Goal: Complete application form

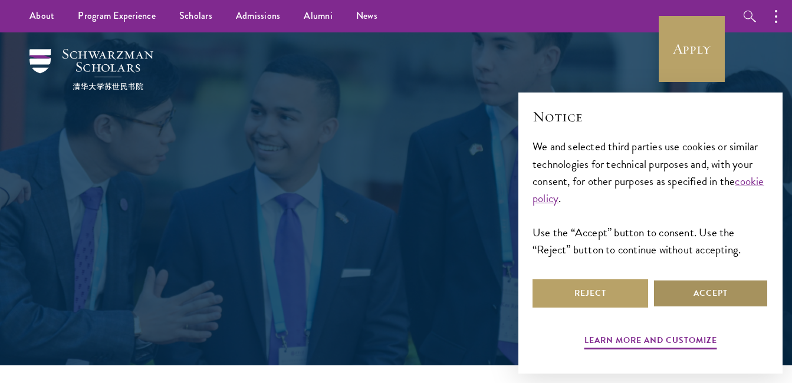
click at [700, 291] on button "Accept" at bounding box center [711, 294] width 116 height 28
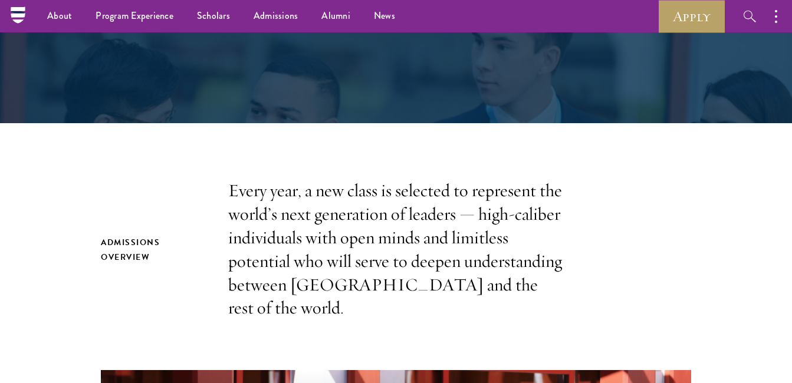
scroll to position [242, 0]
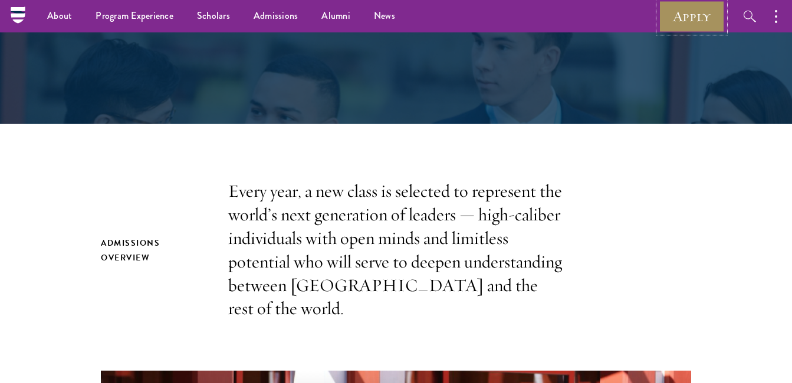
click at [676, 19] on link "Apply" at bounding box center [692, 16] width 66 height 32
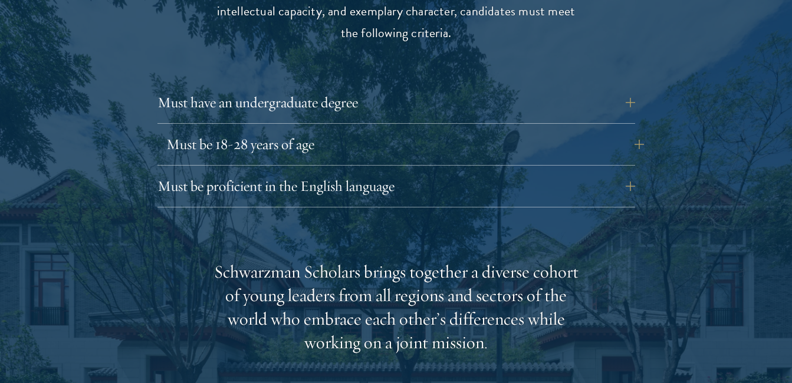
scroll to position [1639, 0]
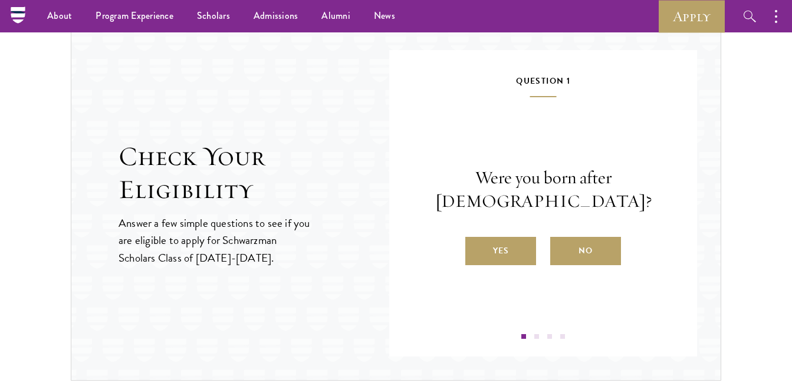
scroll to position [1219, 0]
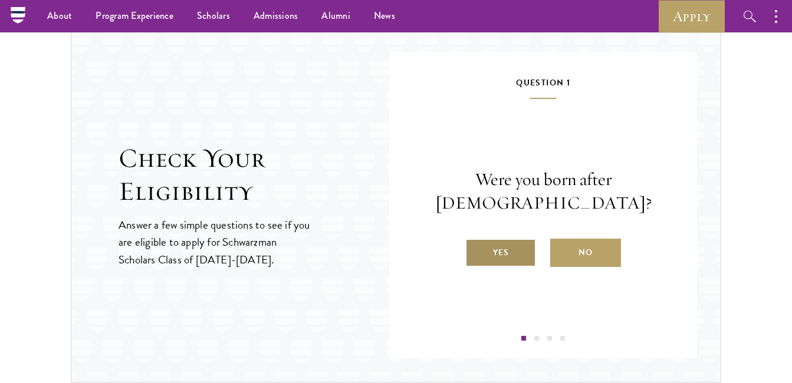
click at [502, 254] on label "Yes" at bounding box center [500, 253] width 71 height 28
click at [476, 251] on input "Yes" at bounding box center [470, 245] width 11 height 11
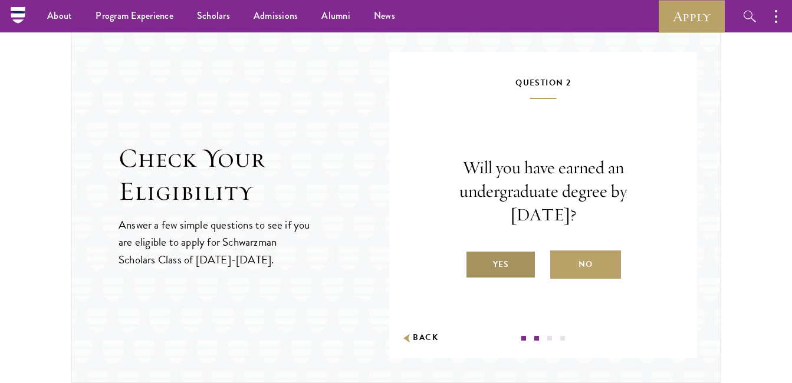
click at [497, 265] on label "Yes" at bounding box center [500, 265] width 71 height 28
click at [476, 262] on input "Yes" at bounding box center [470, 257] width 11 height 11
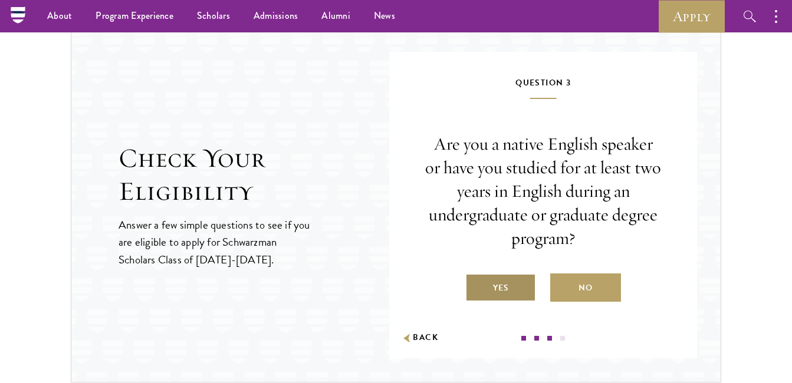
click at [497, 291] on label "Yes" at bounding box center [500, 288] width 71 height 28
click at [476, 286] on input "Yes" at bounding box center [470, 280] width 11 height 11
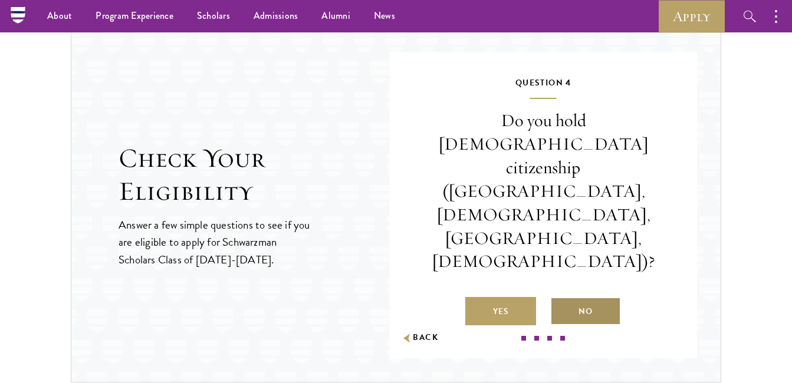
click at [580, 297] on label "No" at bounding box center [585, 311] width 71 height 28
click at [561, 299] on input "No" at bounding box center [555, 304] width 11 height 11
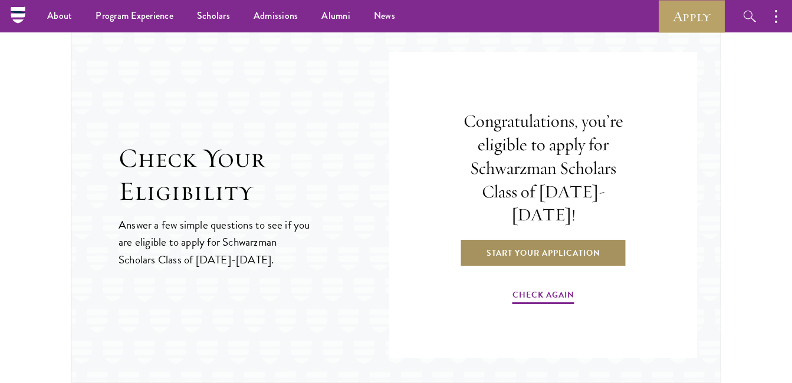
click at [518, 249] on link "Start Your Application" at bounding box center [543, 253] width 167 height 28
